Goal: Find specific page/section

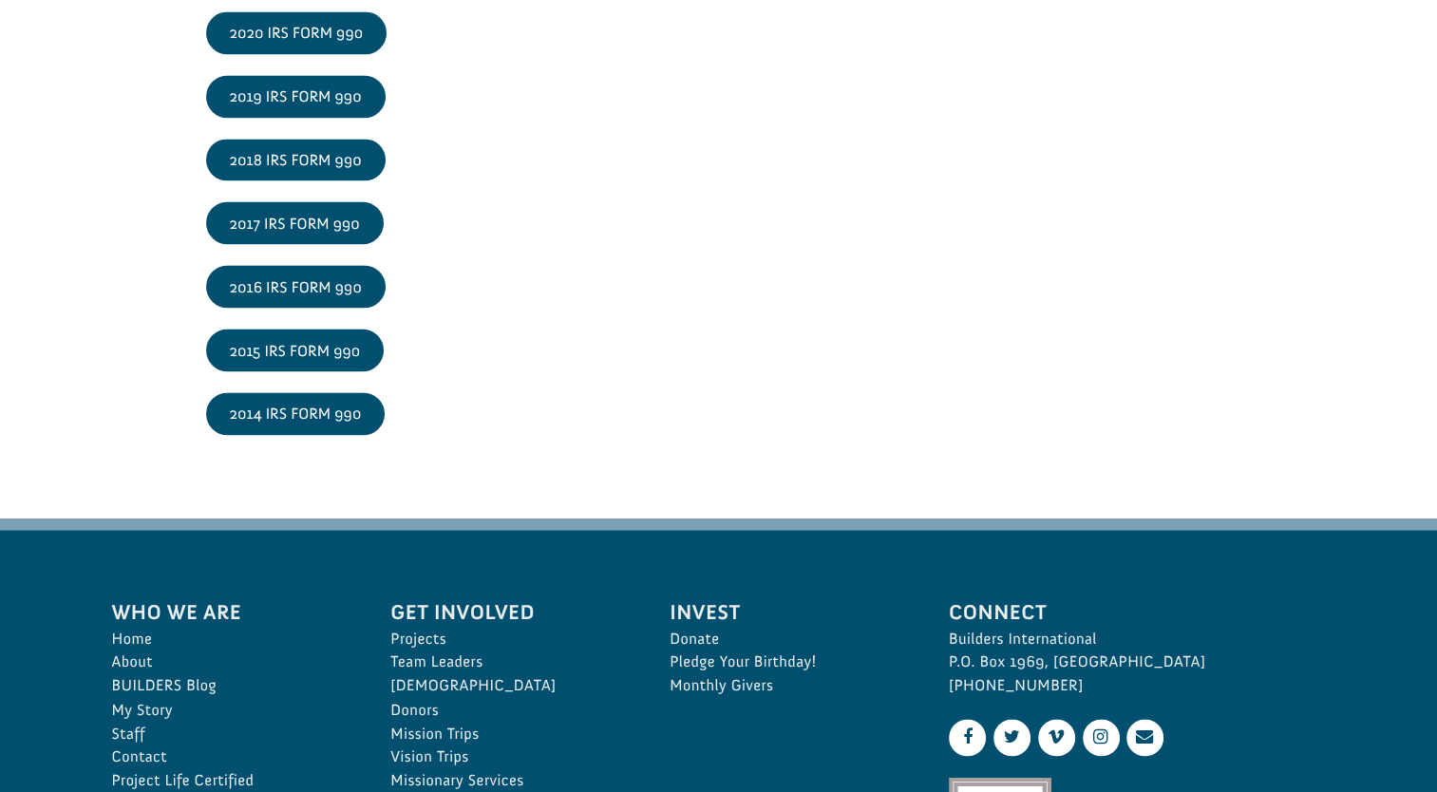
scroll to position [3151, 0]
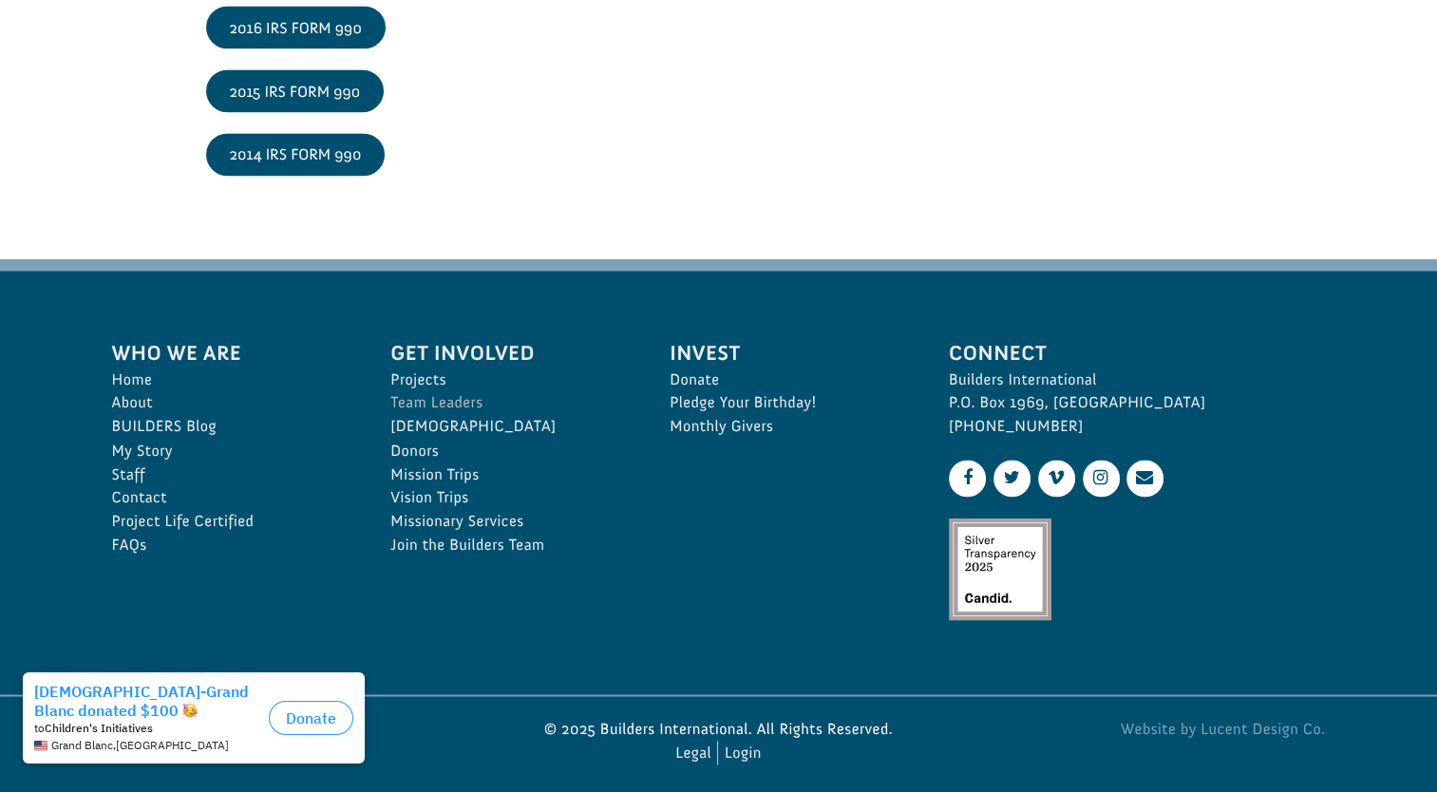
click at [397, 391] on link "Team Leaders" at bounding box center [508, 403] width 237 height 24
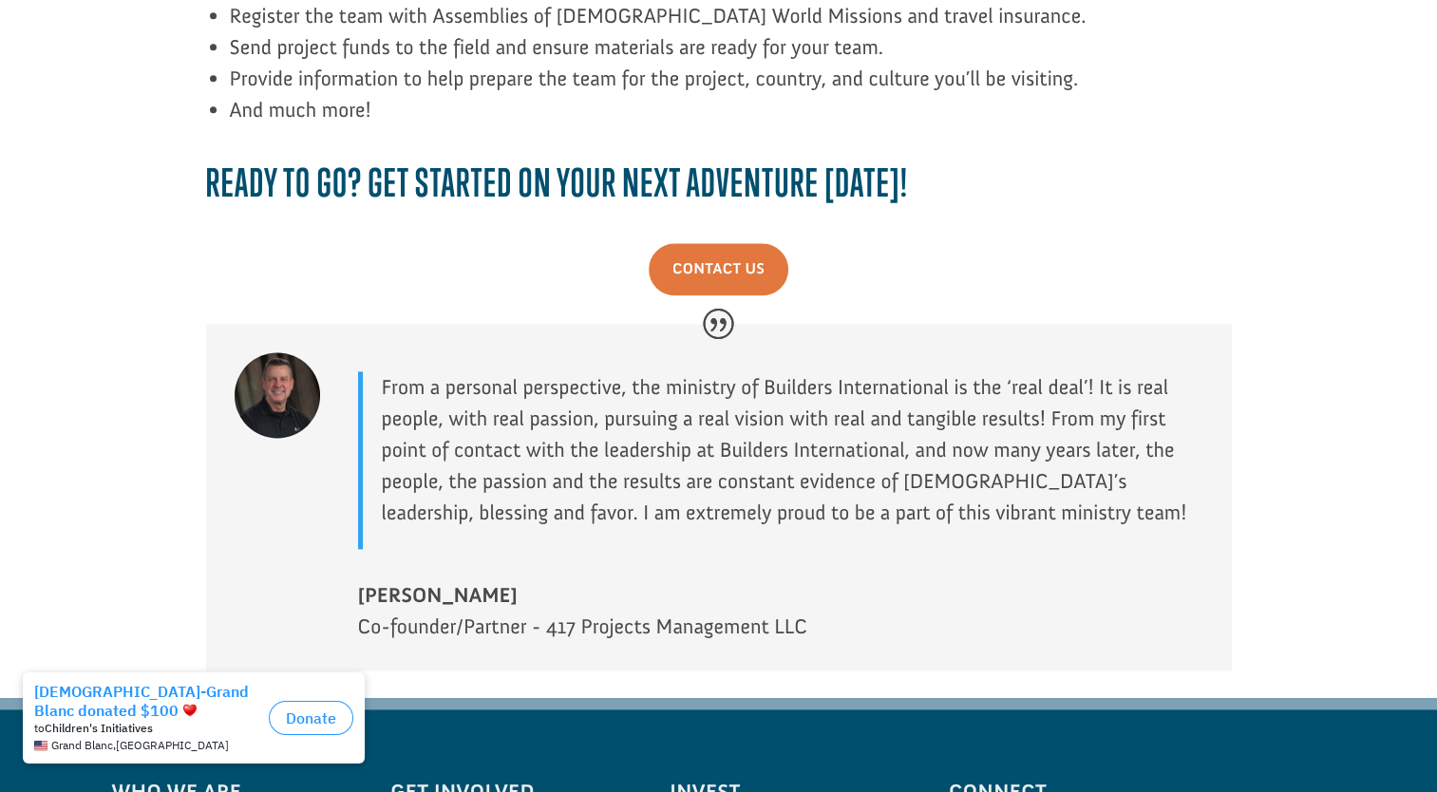
scroll to position [2897, 0]
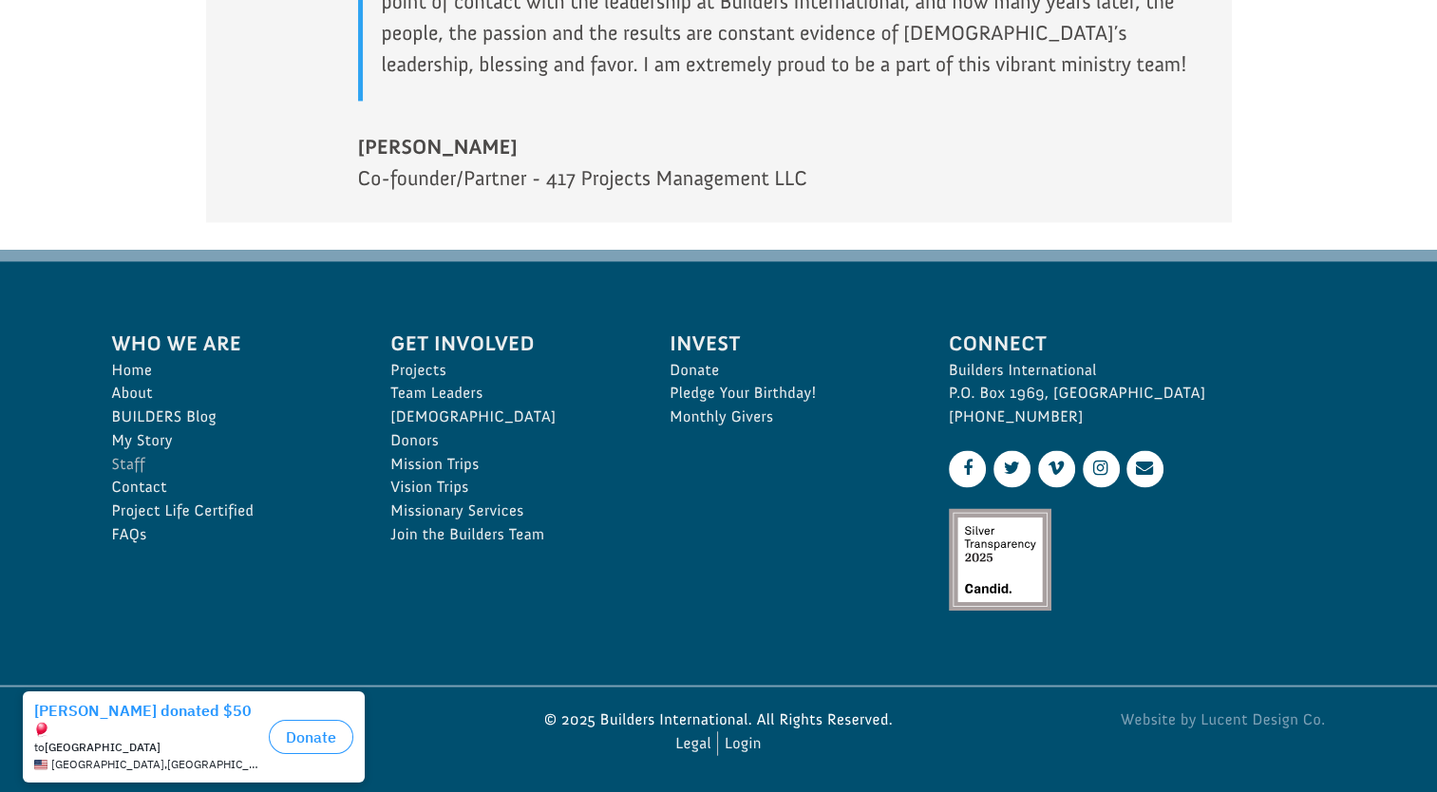
click at [126, 461] on link "Staff" at bounding box center [230, 465] width 237 height 24
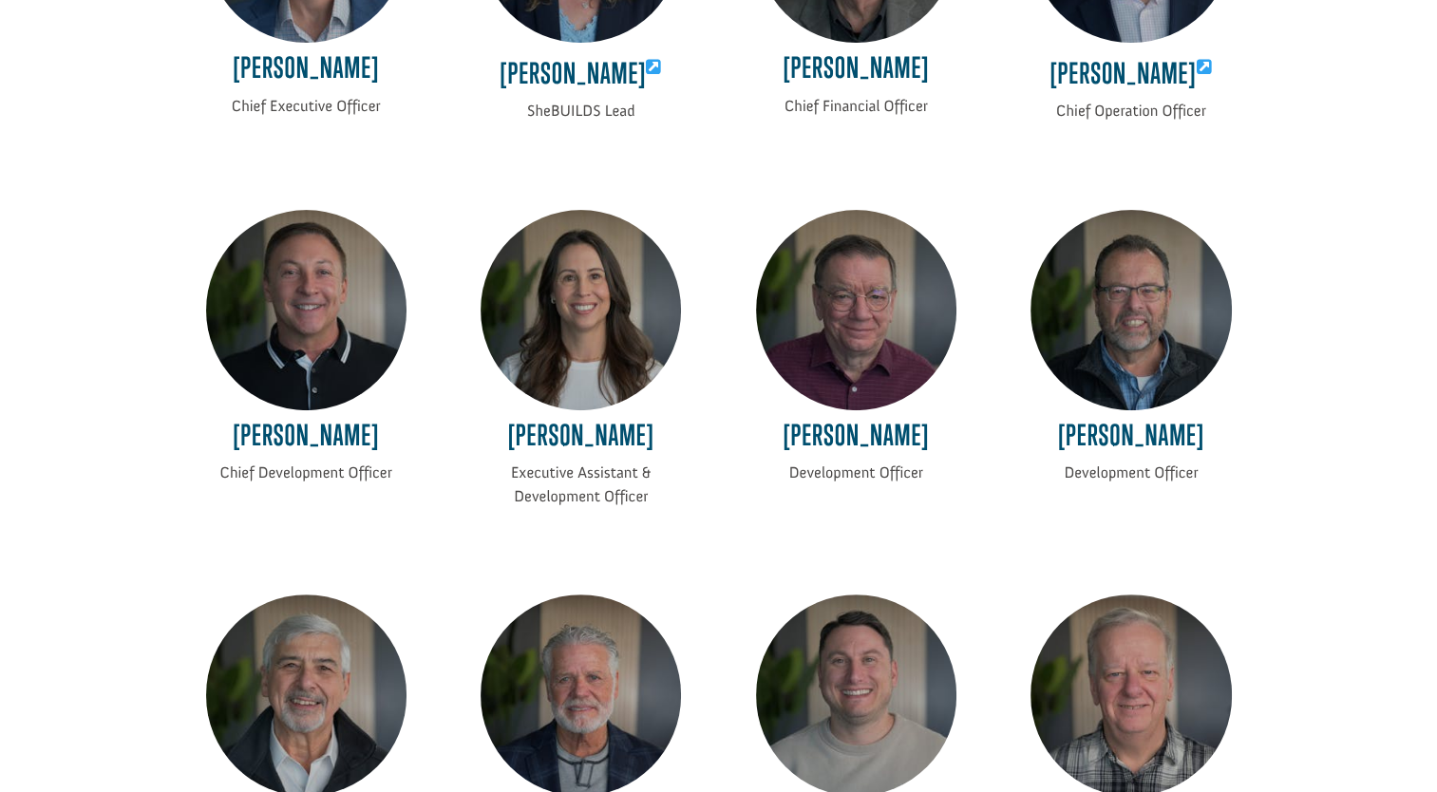
scroll to position [789, 0]
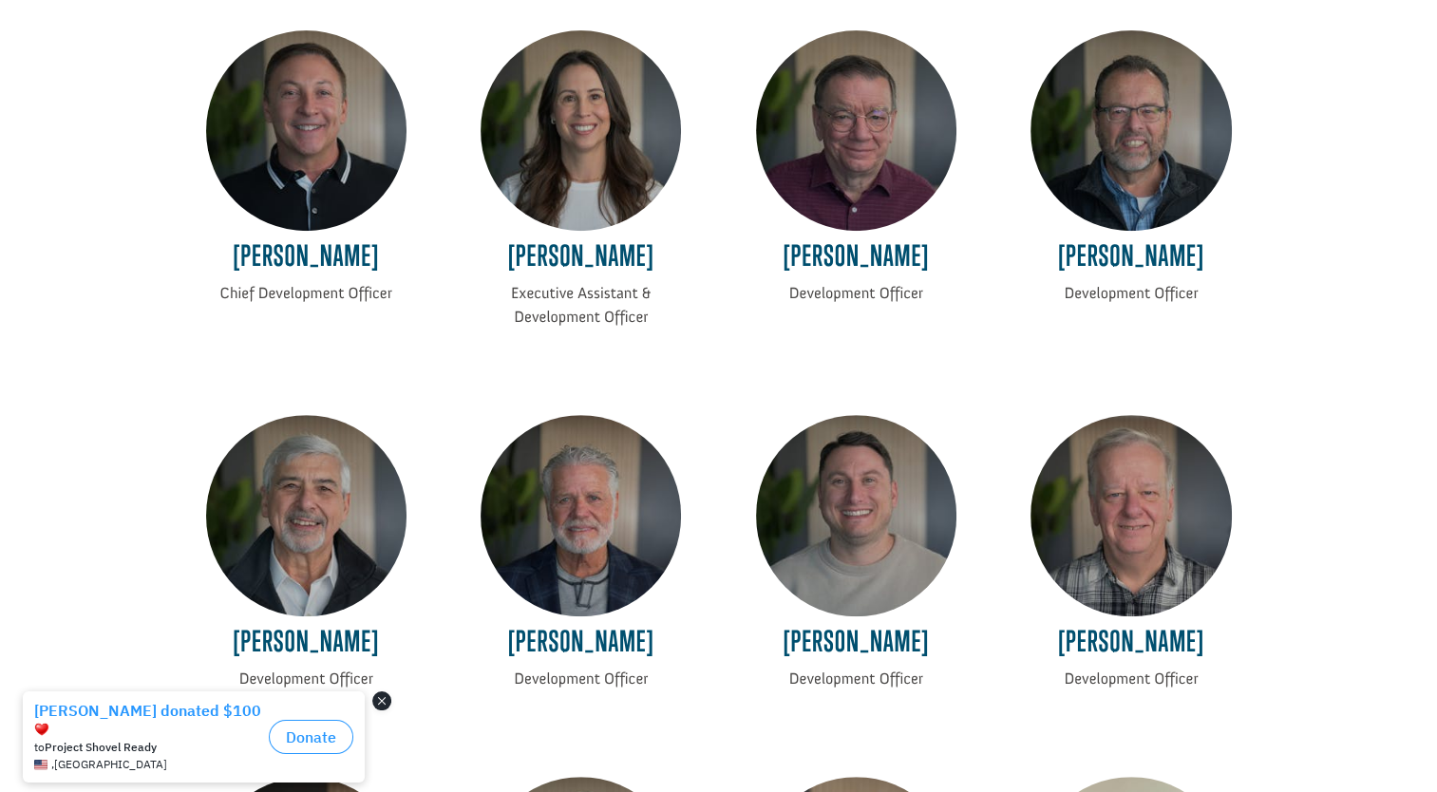
click at [390, 698] on button "Close dialog" at bounding box center [381, 701] width 19 height 19
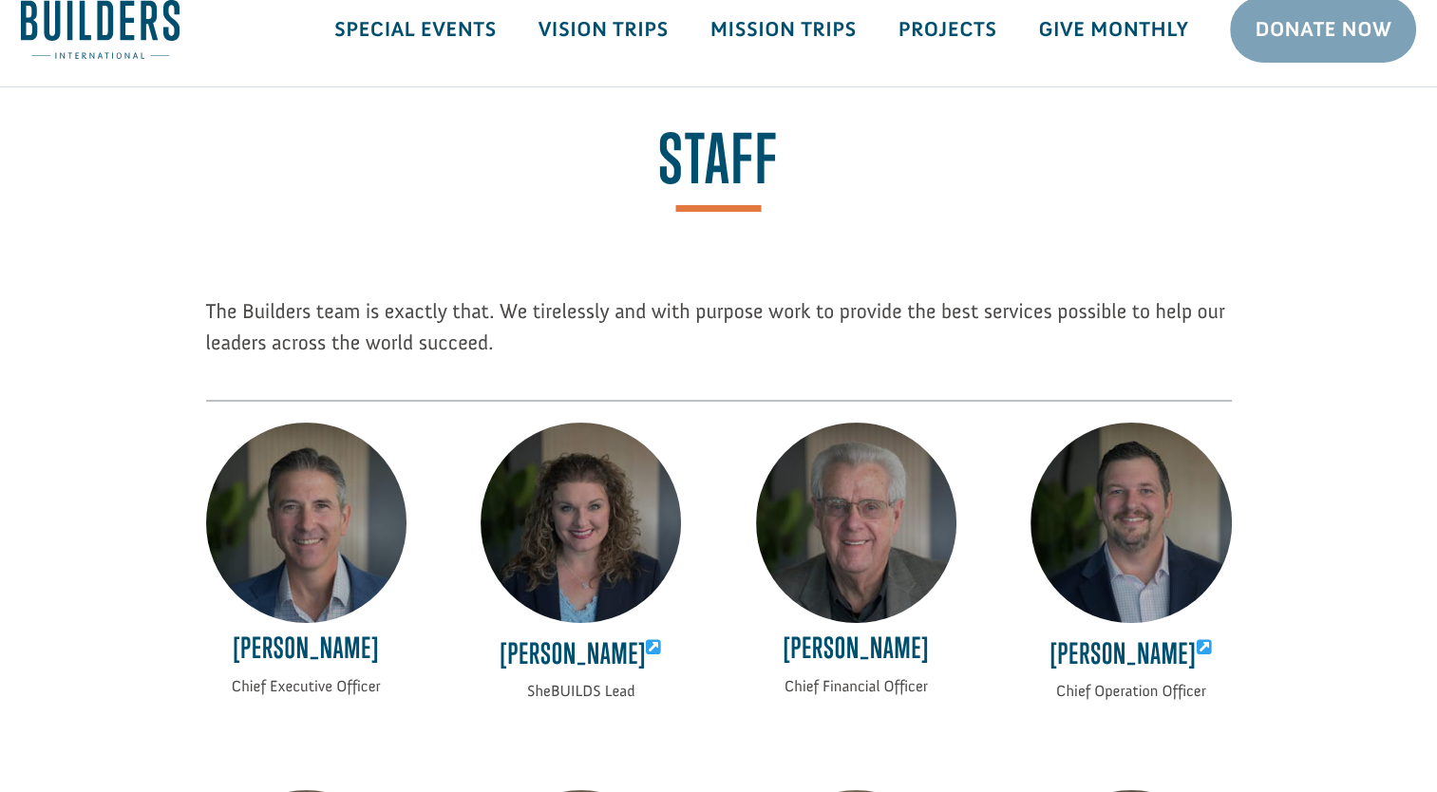
scroll to position [0, 0]
